Goal: Transaction & Acquisition: Register for event/course

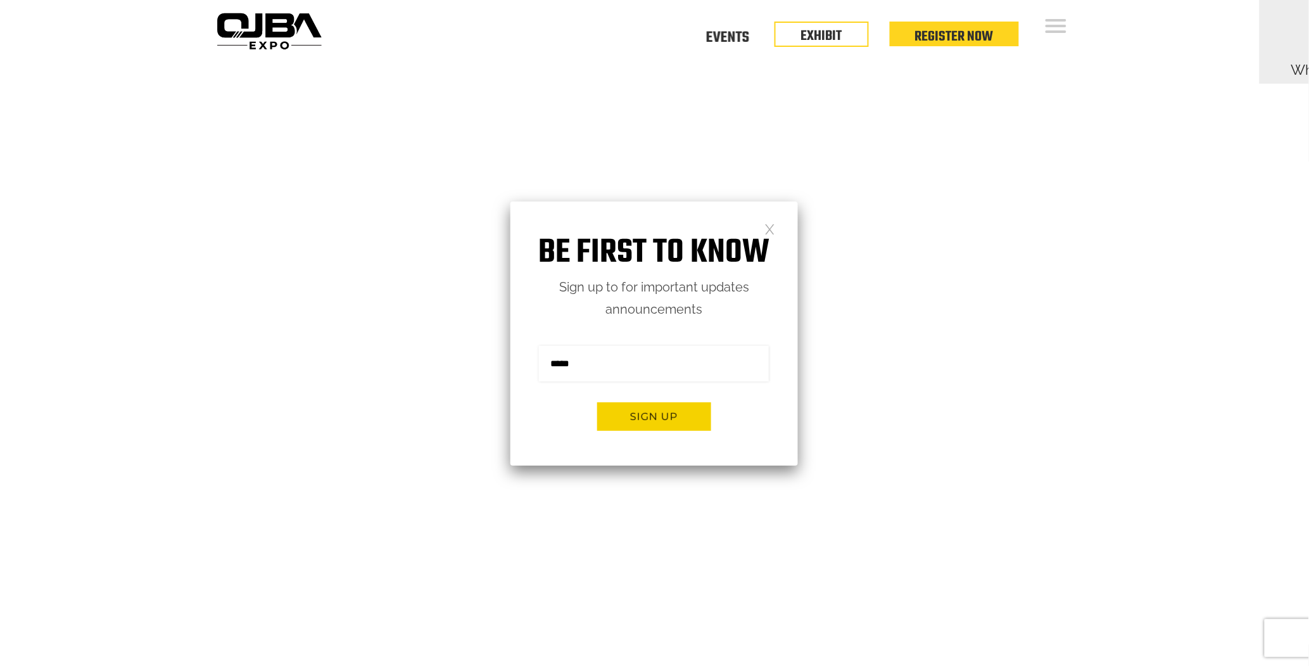
click at [773, 230] on link at bounding box center [769, 228] width 11 height 11
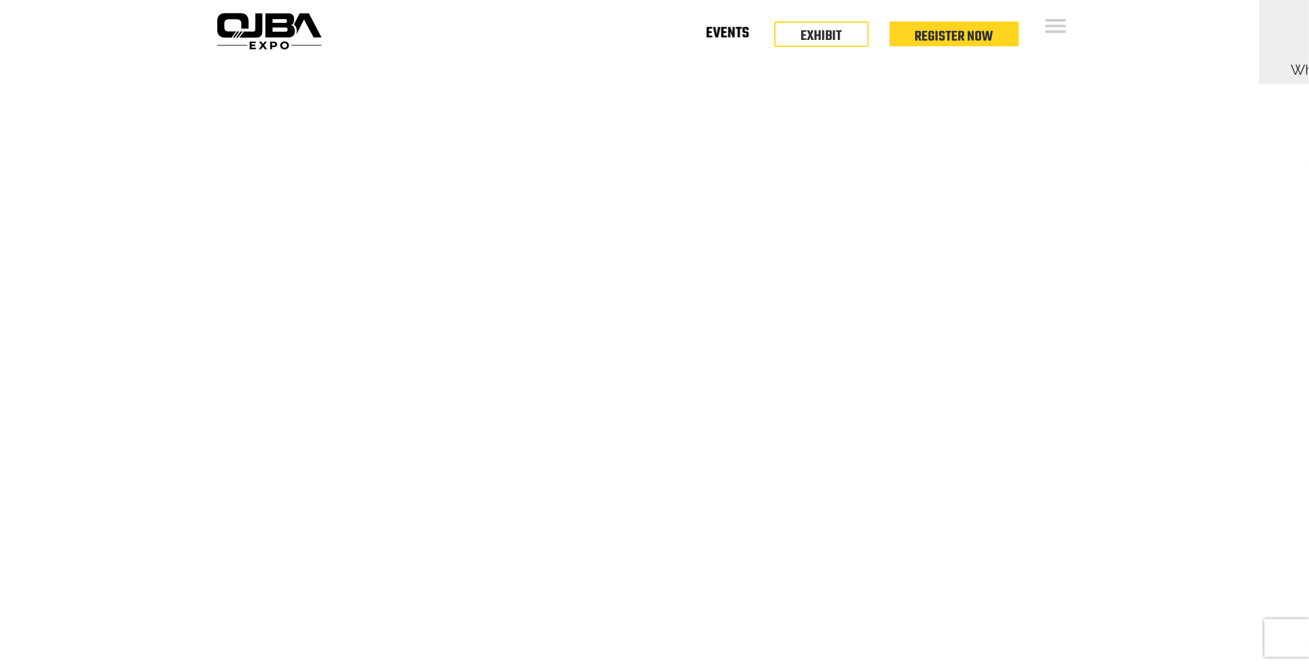
click at [720, 34] on link "Events" at bounding box center [727, 36] width 43 height 4
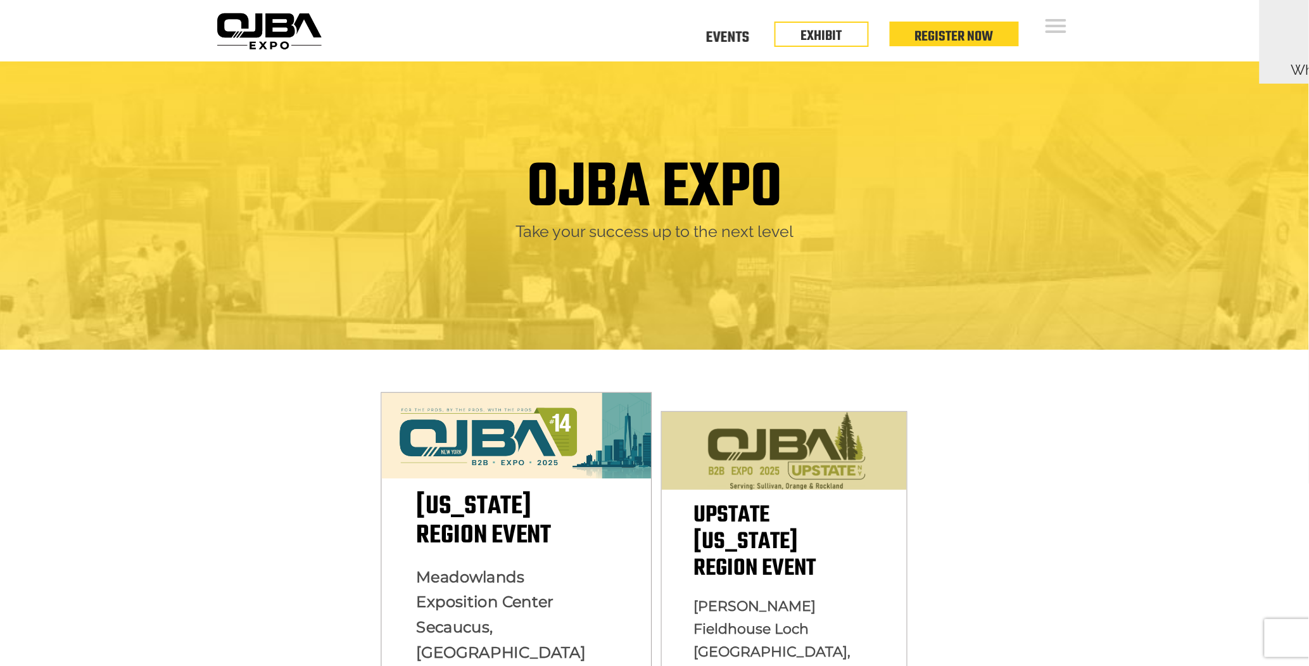
scroll to position [93, 0]
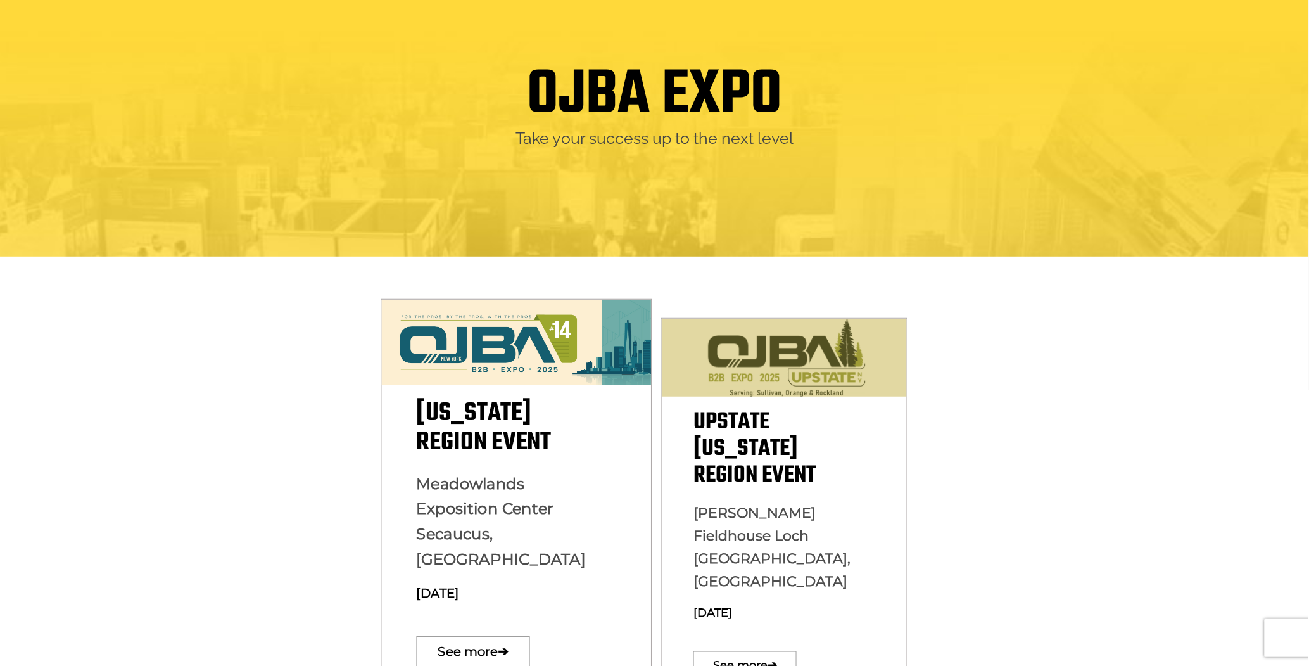
click at [519, 368] on img at bounding box center [516, 343] width 270 height 86
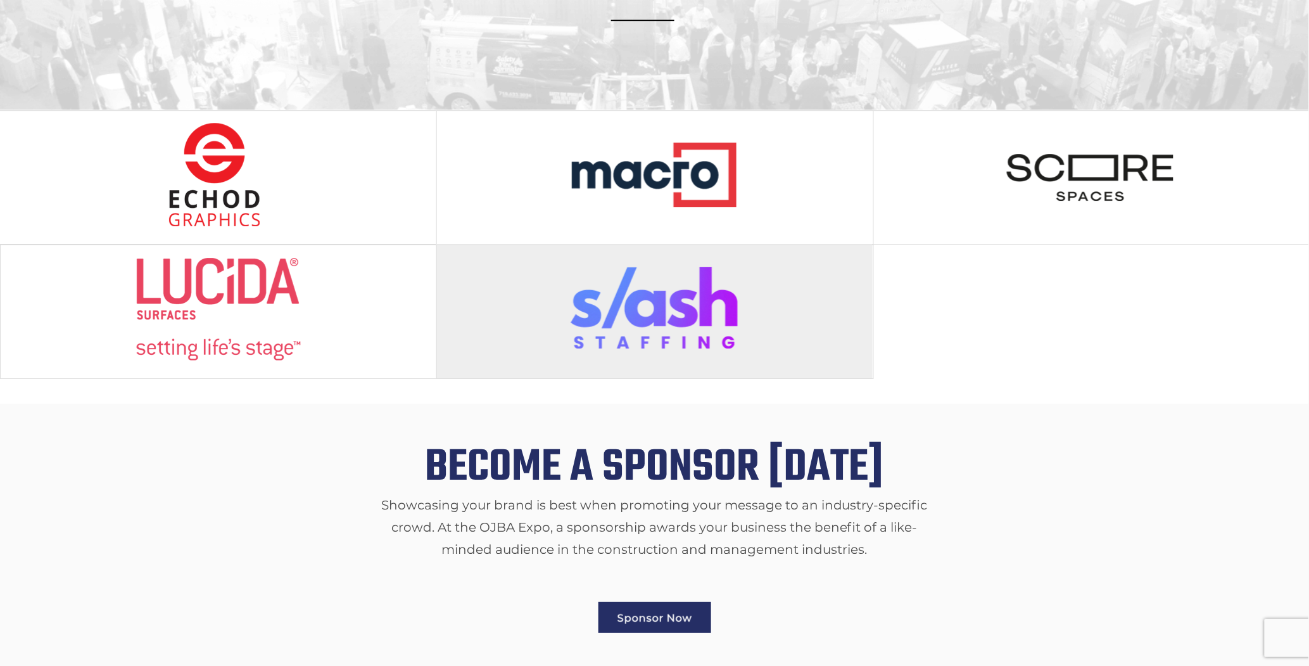
click at [669, 286] on img at bounding box center [655, 309] width 168 height 104
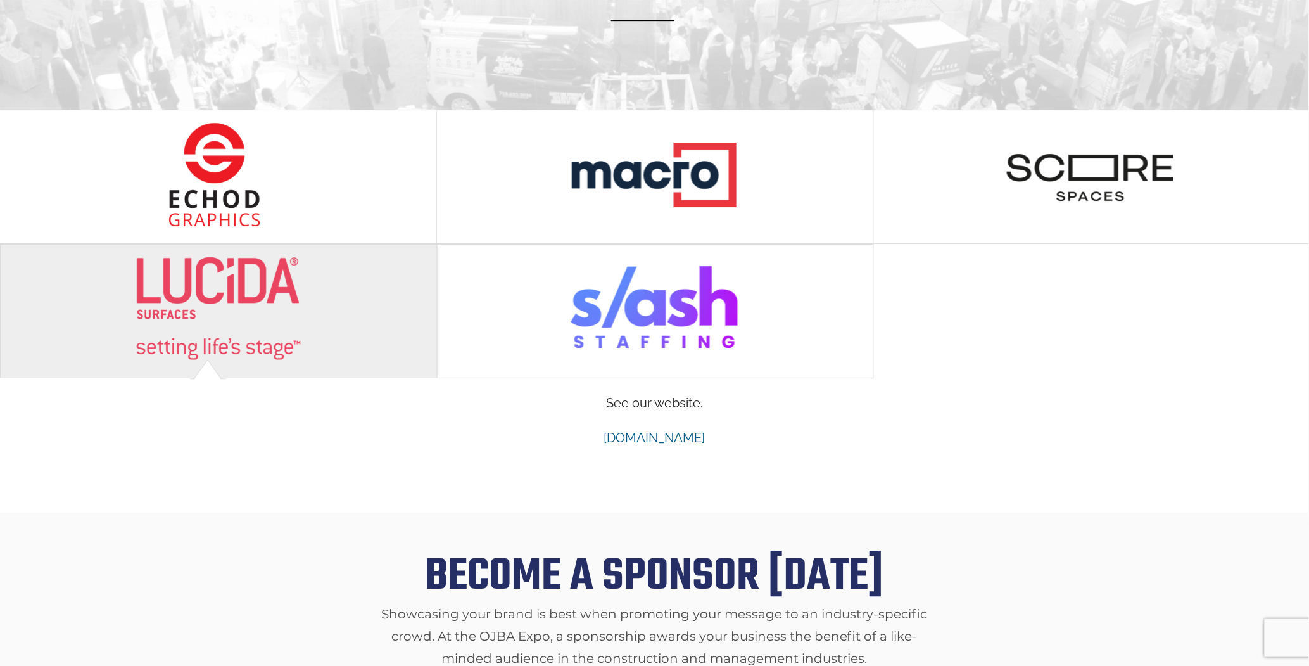
click at [268, 309] on img at bounding box center [218, 308] width 168 height 104
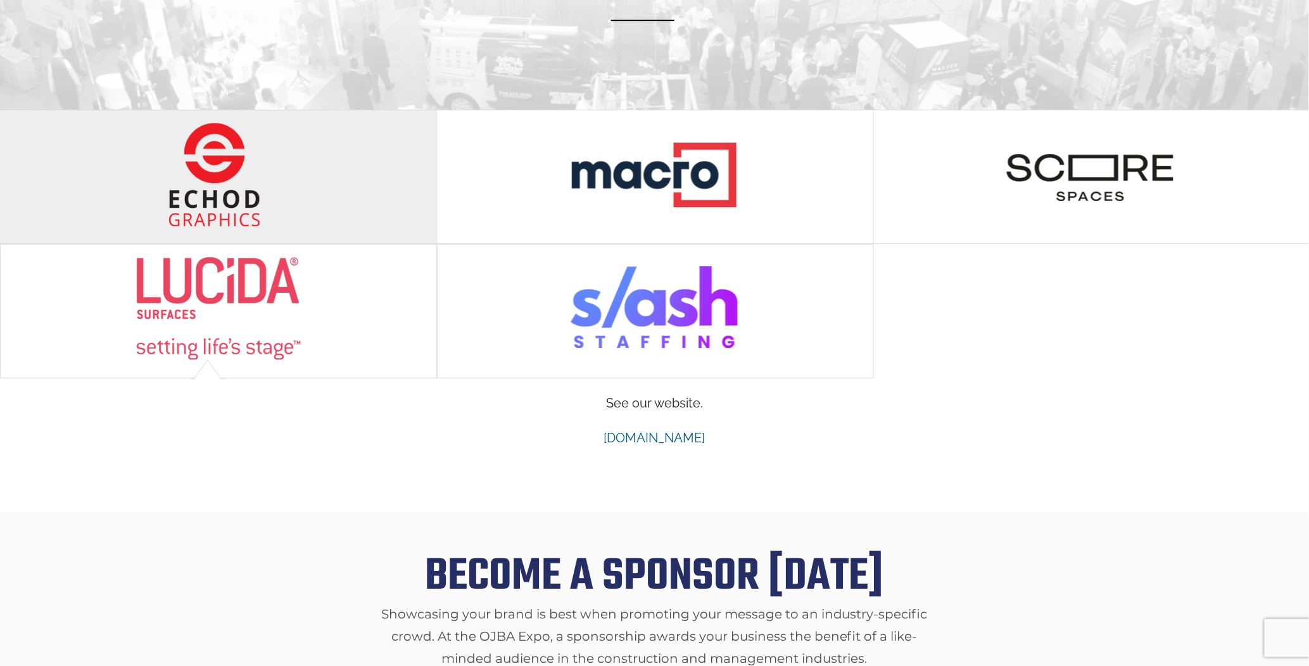
click at [230, 172] on img at bounding box center [218, 174] width 168 height 104
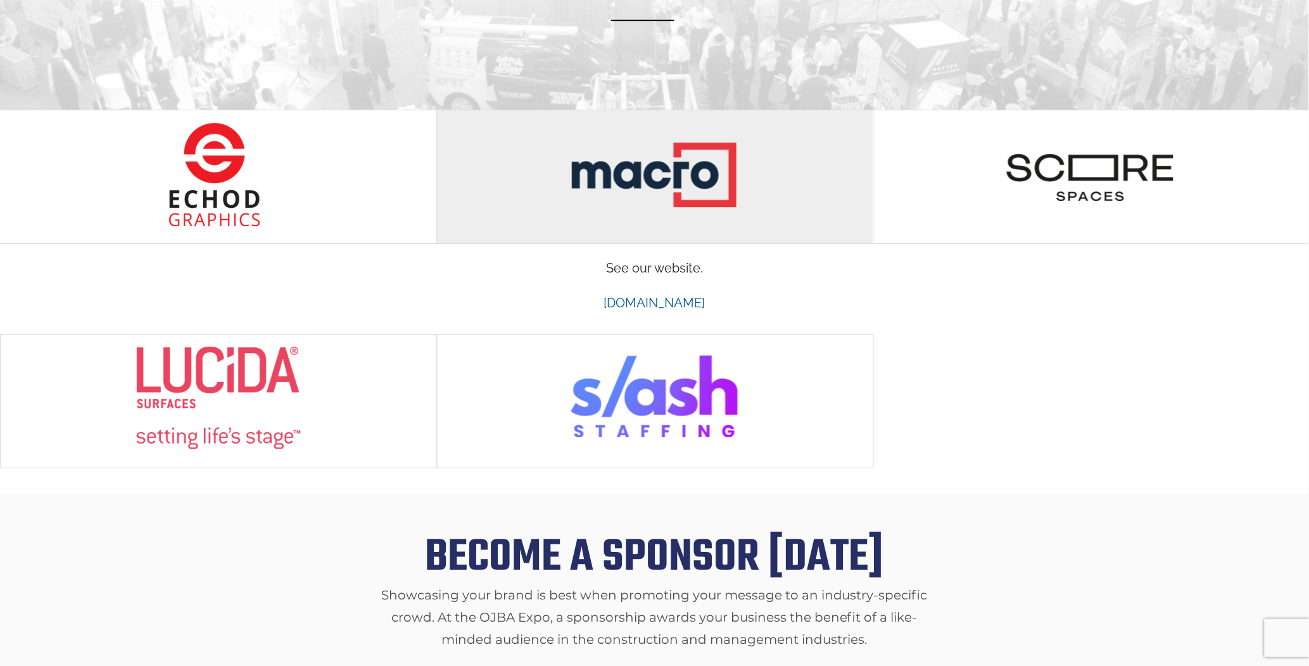
click at [538, 155] on div at bounding box center [655, 176] width 436 height 133
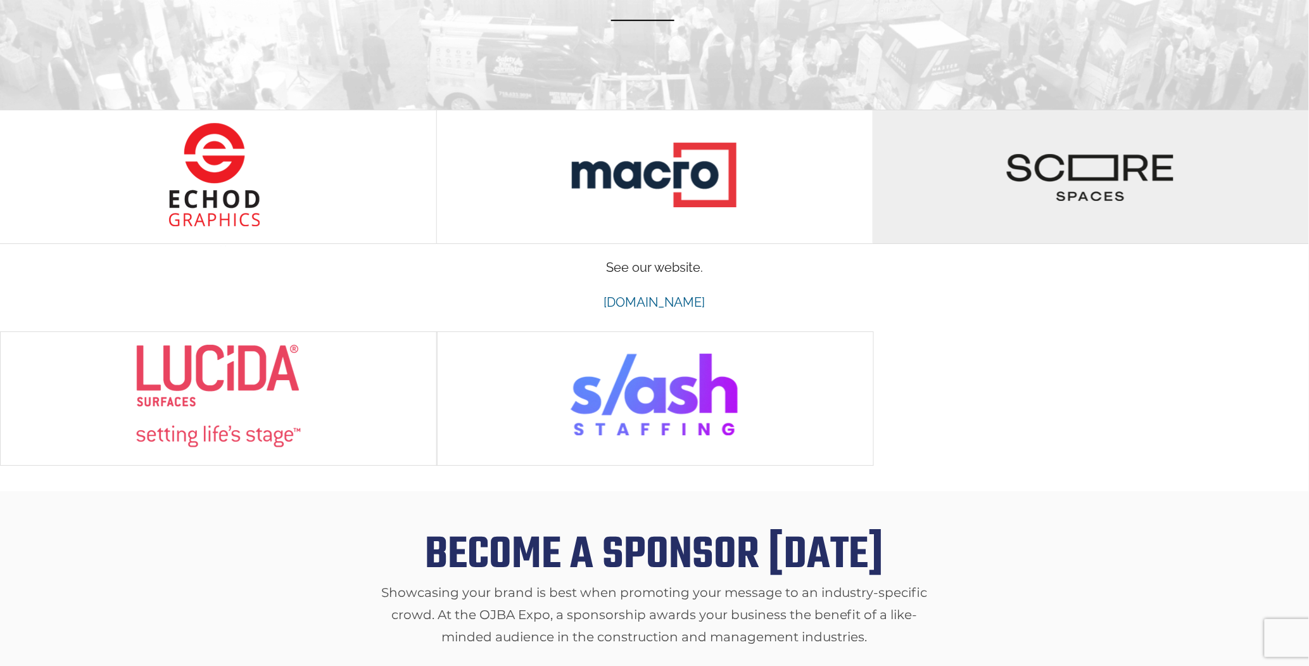
click at [1123, 179] on img at bounding box center [1090, 174] width 168 height 104
